Goal: Task Accomplishment & Management: Manage account settings

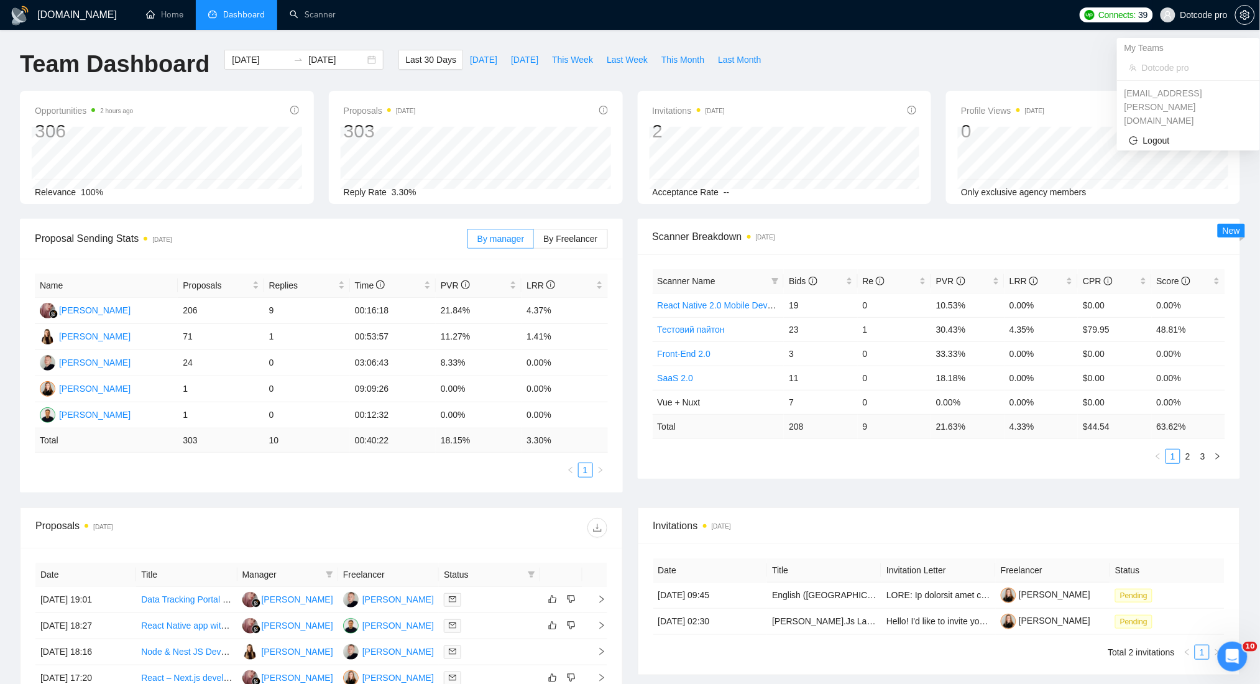
click at [1214, 15] on span "Dotcode pro" at bounding box center [1204, 15] width 47 height 0
click at [1235, 16] on span at bounding box center [1245, 15] width 20 height 10
click at [1250, 13] on span "setting" at bounding box center [1245, 15] width 19 height 10
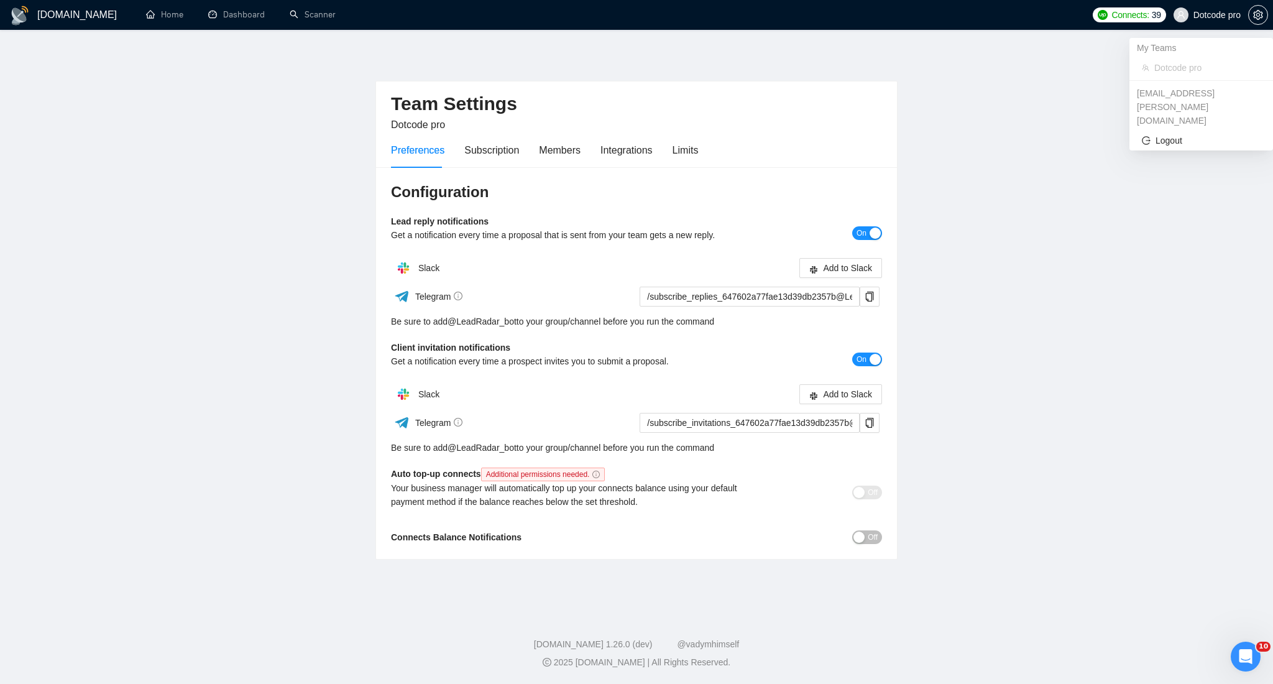
click at [1228, 15] on span "Dotcode pro" at bounding box center [1217, 15] width 47 height 0
click at [1159, 48] on div "My Teams" at bounding box center [1202, 48] width 144 height 20
click at [1094, 137] on main "Team Settings Dotcode pro Preferences Subscription Members Integrations Limits …" at bounding box center [636, 319] width 1233 height 538
click at [526, 154] on div "Preferences Subscription Members Integrations Limits" at bounding box center [544, 149] width 307 height 35
click at [563, 154] on div "Members" at bounding box center [560, 150] width 42 height 16
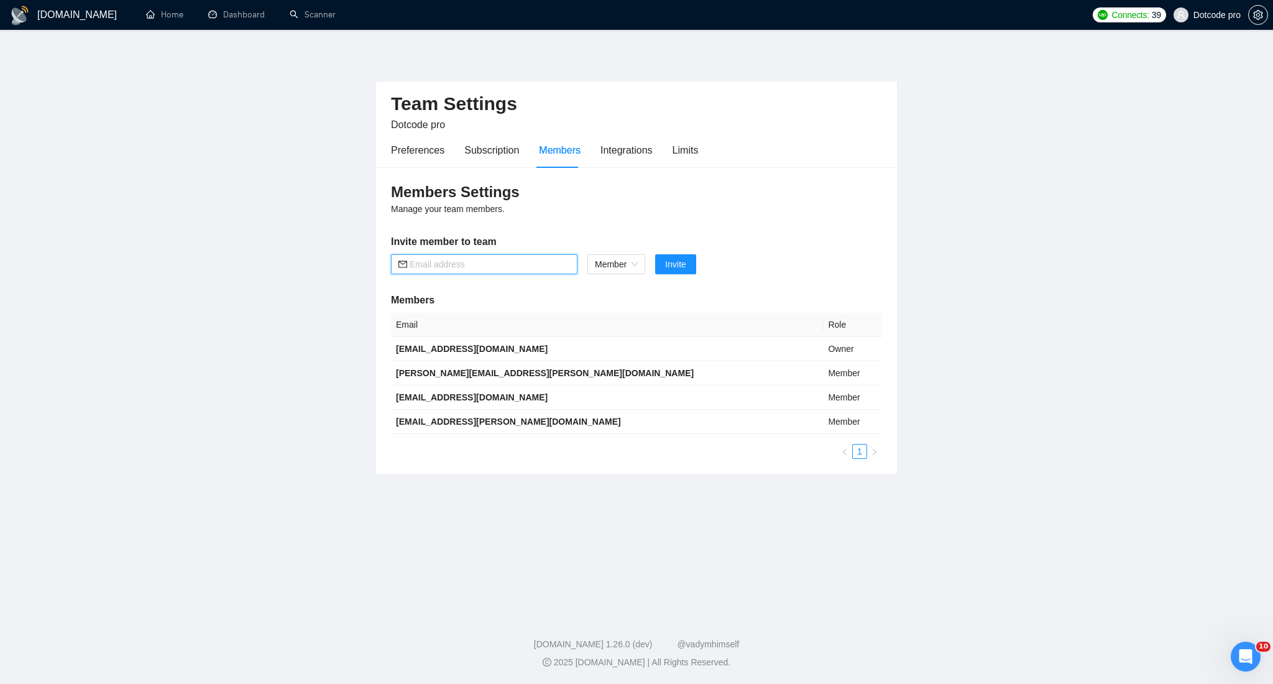
click at [486, 262] on input "text" at bounding box center [490, 264] width 160 height 14
click at [474, 264] on input "text" at bounding box center [490, 264] width 160 height 14
click at [634, 264] on span "Member" at bounding box center [616, 264] width 43 height 19
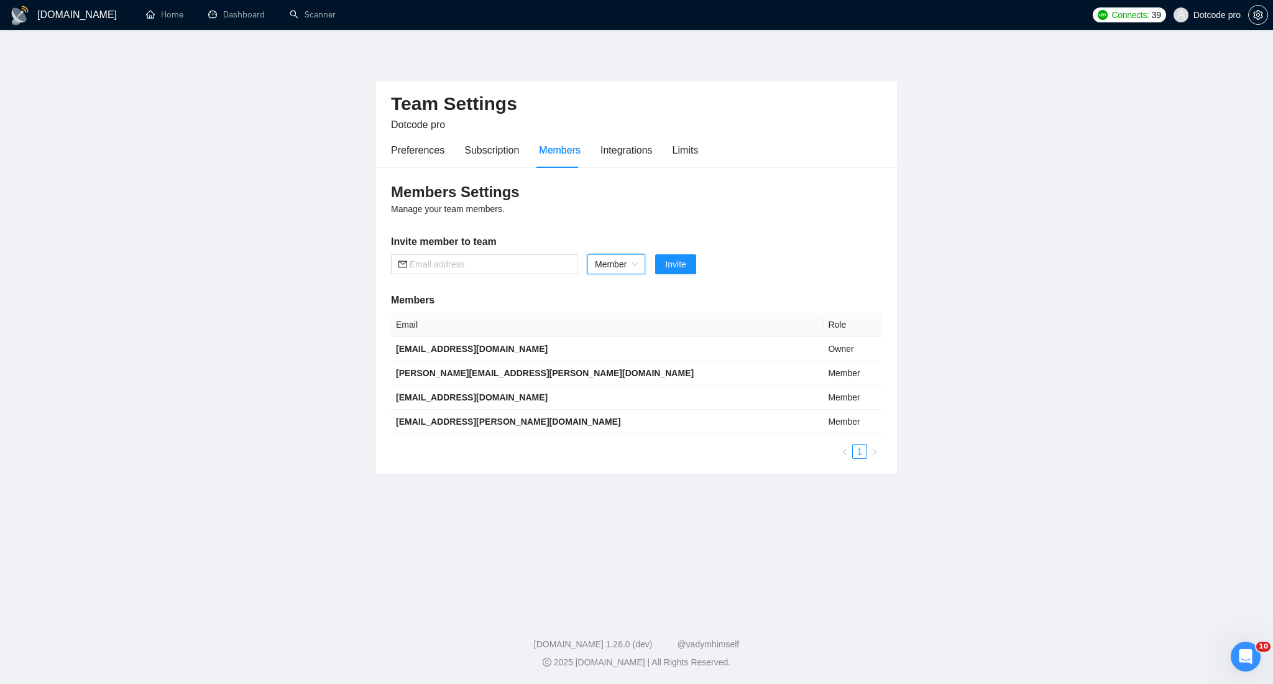
click at [970, 241] on main "Team Settings Dotcode pro Preferences Subscription Members Integrations Limits …" at bounding box center [636, 319] width 1233 height 538
click at [500, 258] on input "text" at bounding box center [490, 264] width 160 height 14
paste input "[EMAIL_ADDRESS][DOMAIN_NAME]) п"
type input "[EMAIL_ADDRESS][DOMAIN_NAME]"
click at [671, 267] on span "Invite" at bounding box center [675, 264] width 21 height 14
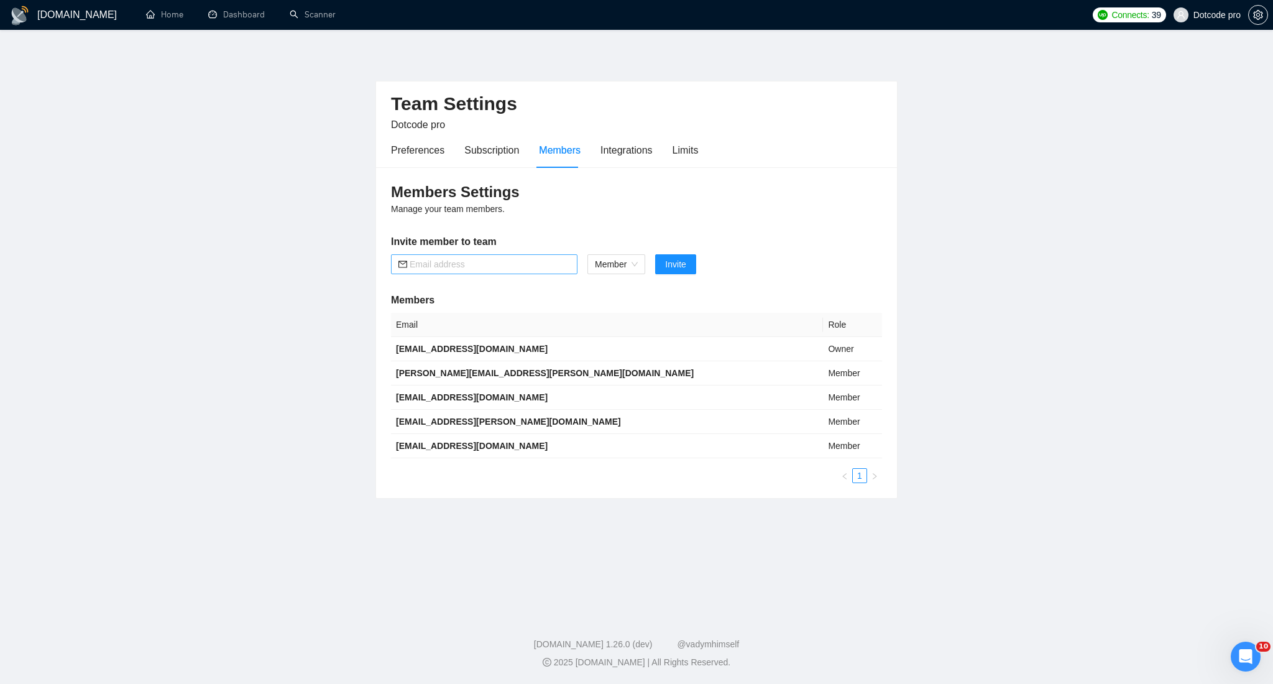
click at [484, 261] on input "text" at bounding box center [490, 264] width 160 height 14
paste input "[PERSON_NAME][EMAIL_ADDRESS][DOMAIN_NAME]"
type input "[PERSON_NAME][EMAIL_ADDRESS][DOMAIN_NAME]"
click at [682, 264] on span "Invite" at bounding box center [675, 264] width 21 height 14
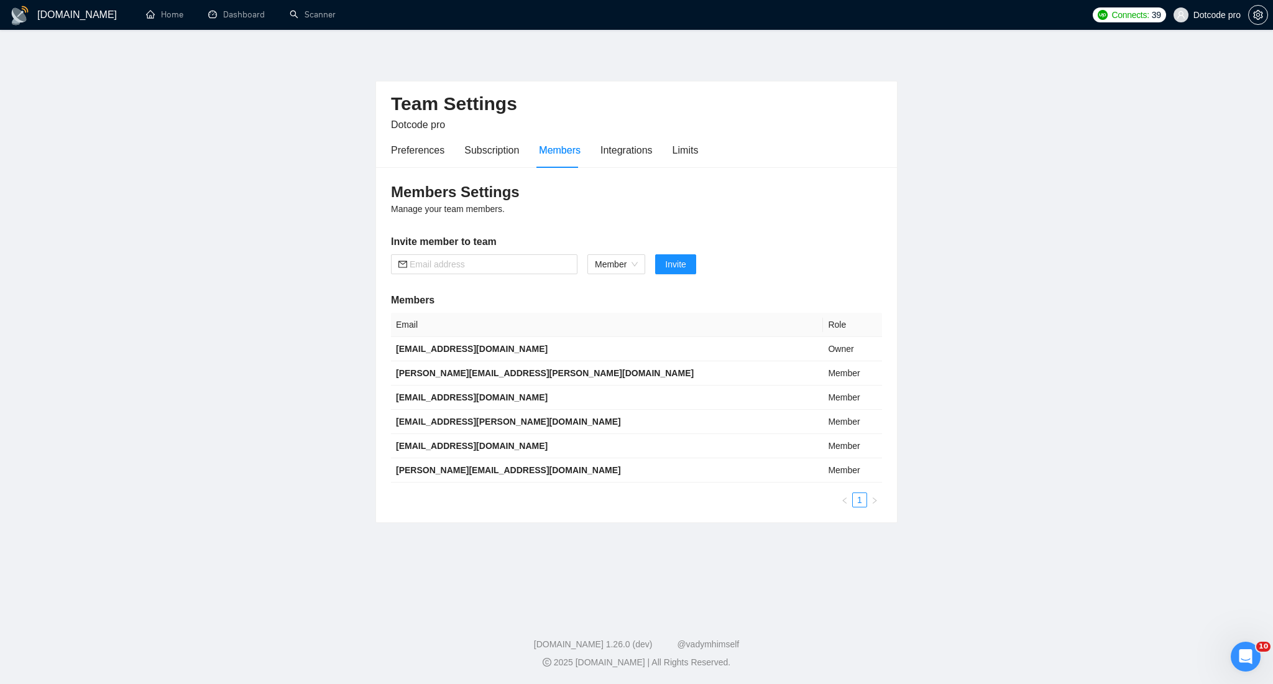
click at [763, 191] on h3 "Members Settings" at bounding box center [636, 192] width 491 height 20
click at [764, 224] on div "Members Settings Manage your team members. Invite member to team Member Invite …" at bounding box center [636, 344] width 521 height 355
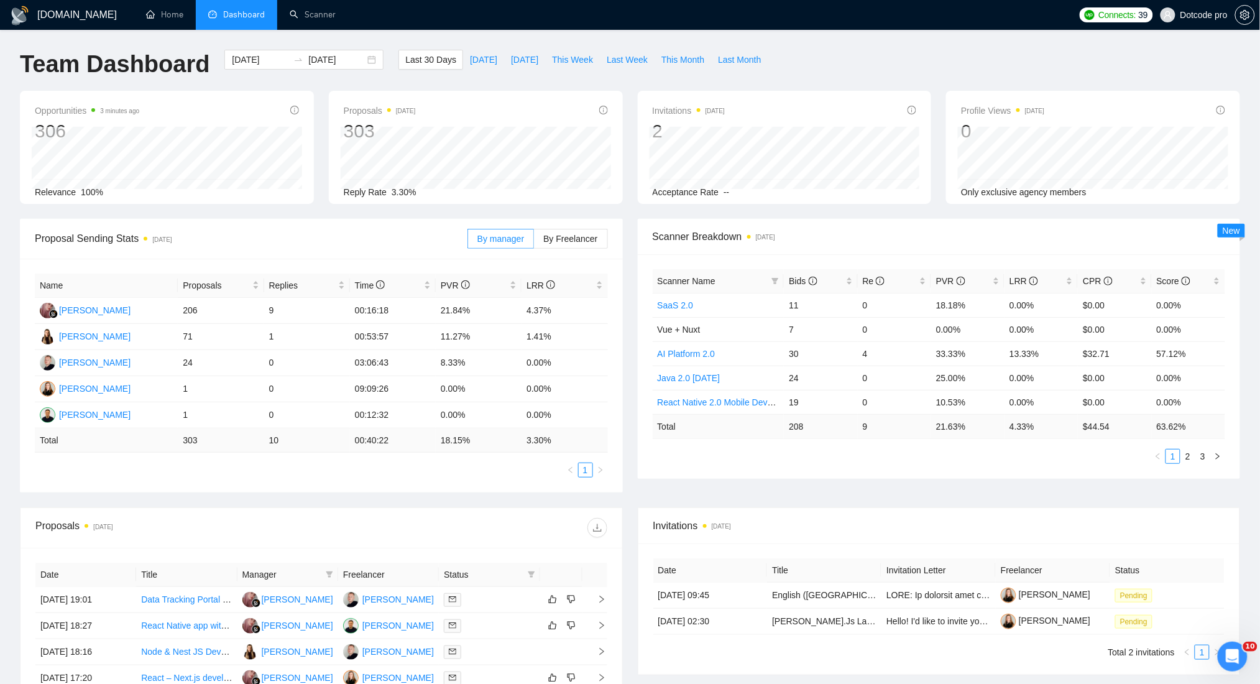
click at [361, 517] on div "Proposals [DATE]" at bounding box center [321, 528] width 572 height 40
click at [329, 209] on div "Opportunities 4 minutes ago 306 [DATE] Relevant 0 Relevance 100% Proposals [DAT…" at bounding box center [629, 155] width 1235 height 128
click at [454, 219] on div "Proposal Sending Stats [DATE] By manager By Freelancer" at bounding box center [321, 239] width 573 height 40
click at [324, 212] on div "Opportunities 5 minutes ago 306 [DATE] Relevant 0 Relevance 100% Proposals [DAT…" at bounding box center [629, 155] width 1235 height 128
